Goal: Task Accomplishment & Management: Manage account settings

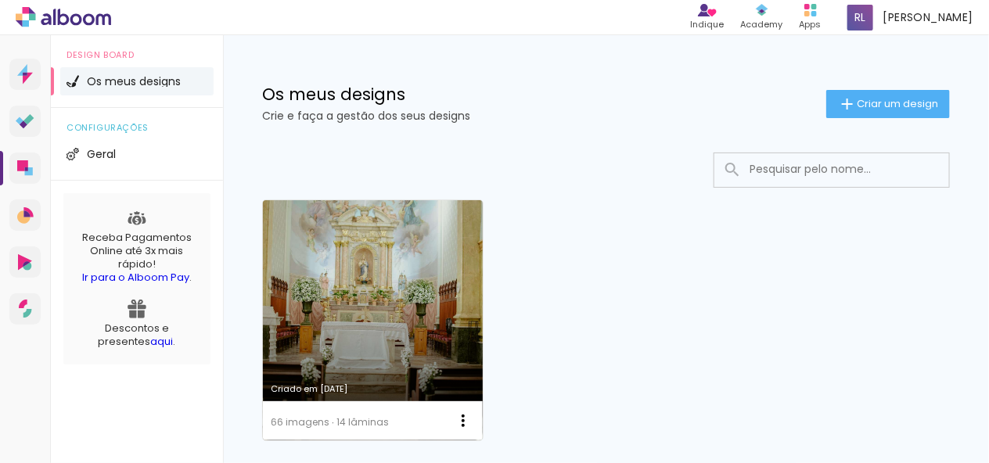
click at [428, 264] on link "Criado em [DATE]" at bounding box center [373, 320] width 220 height 240
